Goal: Information Seeking & Learning: Learn about a topic

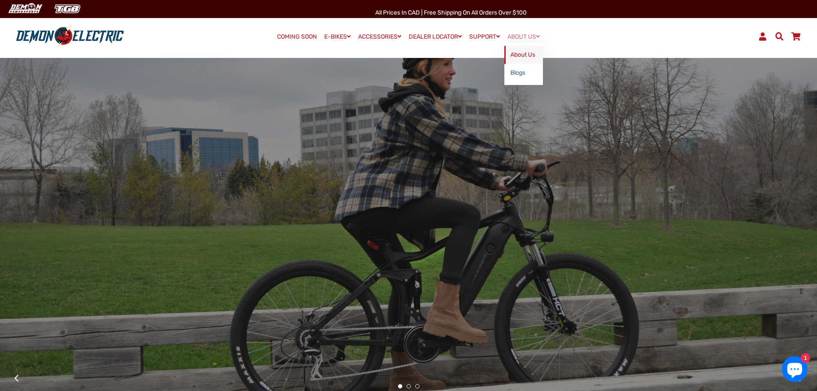
click at [530, 59] on link "About Us" at bounding box center [524, 55] width 39 height 18
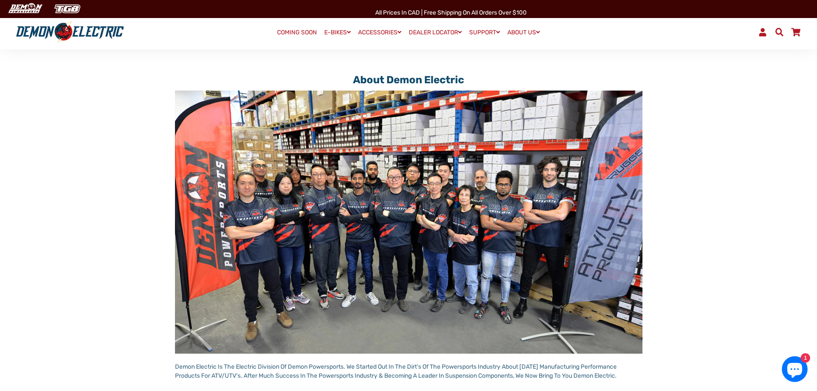
scroll to position [43, 0]
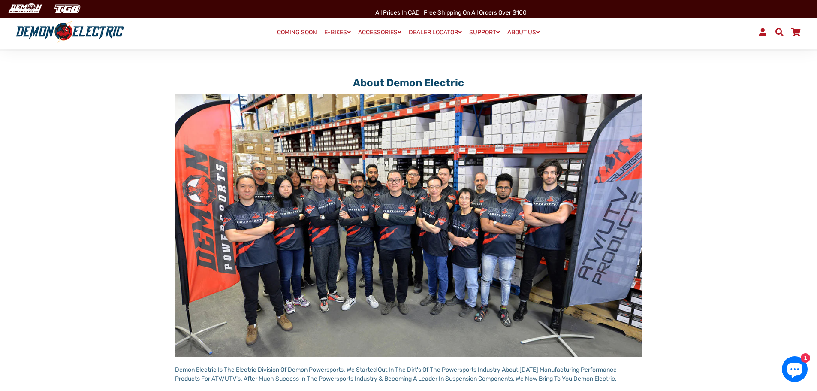
click at [740, 147] on main "About Demon Electric Demon Electric Is The Electric Division Of Demon Powerspor…" at bounding box center [408, 264] width 817 height 427
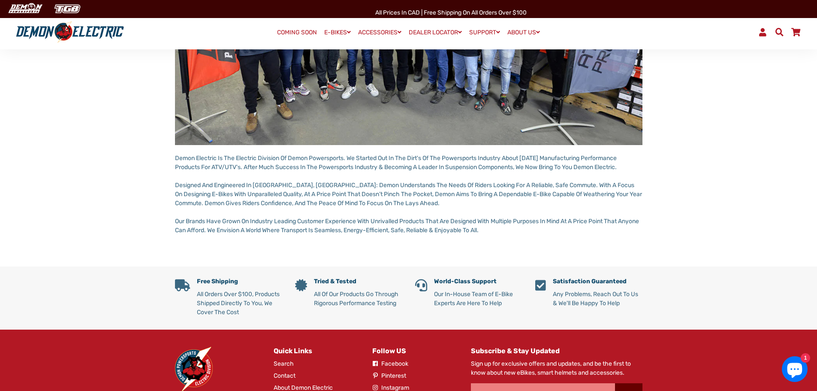
scroll to position [257, 0]
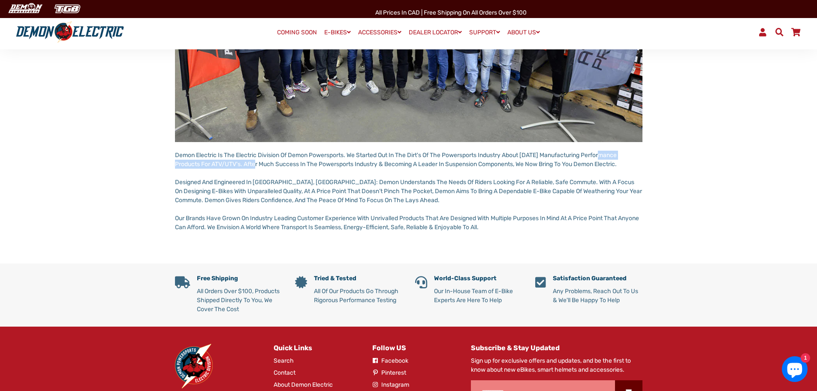
drag, startPoint x: 175, startPoint y: 163, endPoint x: 278, endPoint y: 164, distance: 103.0
click at [278, 164] on p "Demon Electric Is The Electric Division Of Demon Powersports. We Started Out In…" at bounding box center [409, 191] width 468 height 81
copy p "Performance Products For ATV/UTV's"
click at [433, 187] on p "Demon Electric Is The Electric Division Of Demon Powersports. We Started Out In…" at bounding box center [409, 191] width 468 height 81
drag, startPoint x: 604, startPoint y: 191, endPoint x: 624, endPoint y: 191, distance: 20.2
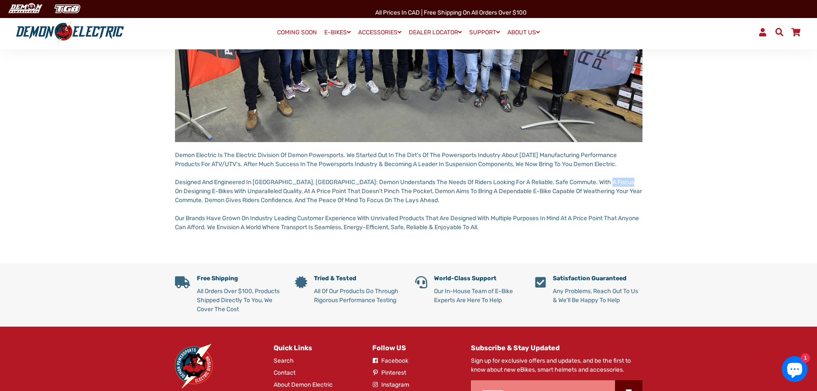
click at [624, 191] on p "Demon Electric Is The Electric Division Of Demon Powersports. We Started Out In…" at bounding box center [409, 191] width 468 height 81
copy p "E-Bikes"
click at [718, 115] on main "About Demon Electric Demon Electric Is The Electric Division Of Demon Powerspor…" at bounding box center [408, 50] width 817 height 427
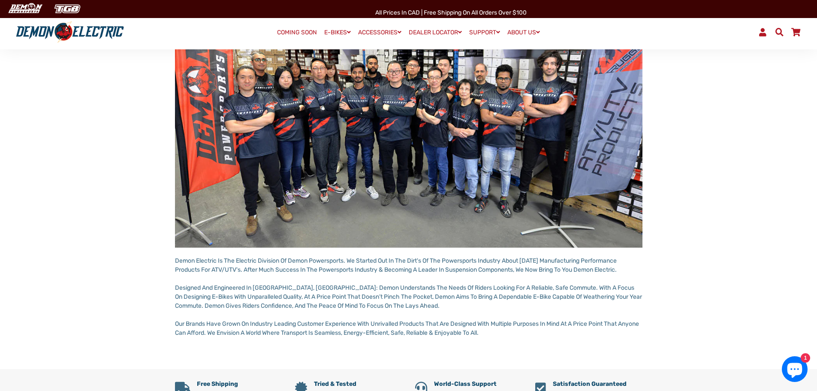
scroll to position [86, 0]
